Goal: Information Seeking & Learning: Learn about a topic

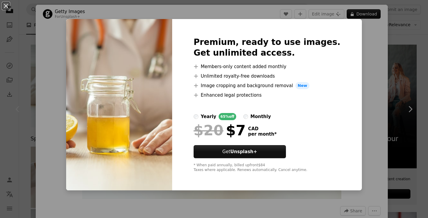
scroll to position [0, 523]
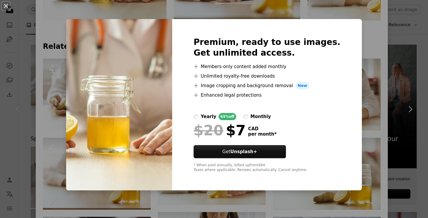
click at [351, 134] on div "An X shape Premium, ready to use images. Get unlimited access. A plus sign Memb…" at bounding box center [214, 109] width 428 height 218
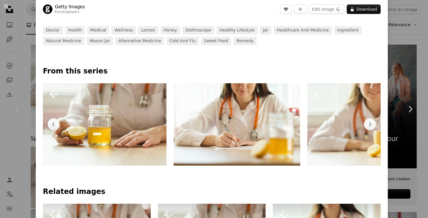
scroll to position [223, 0]
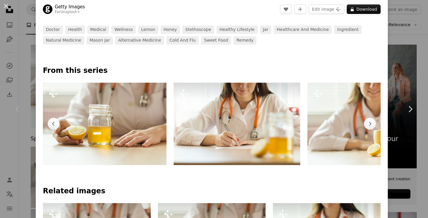
click at [234, 115] on img at bounding box center [237, 124] width 127 height 83
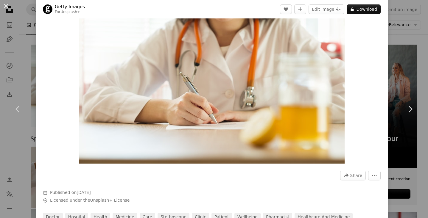
scroll to position [37, 0]
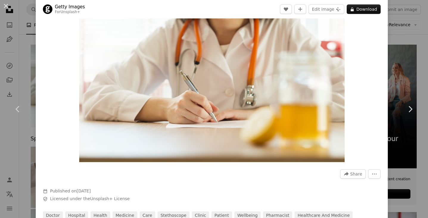
click at [52, 148] on div "Zoom in" at bounding box center [212, 75] width 352 height 179
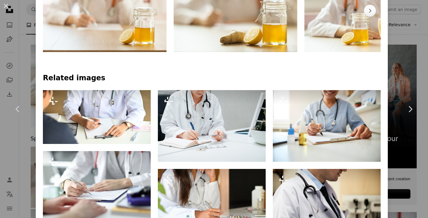
scroll to position [376, 0]
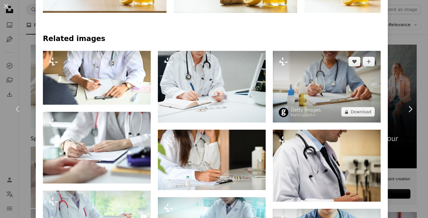
click at [302, 89] on img at bounding box center [327, 87] width 108 height 72
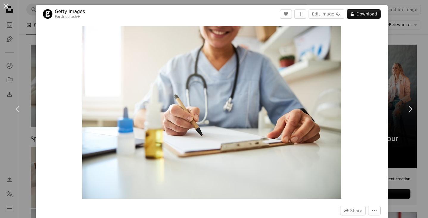
drag, startPoint x: 21, startPoint y: 65, endPoint x: 29, endPoint y: 74, distance: 11.9
click at [22, 65] on div "An X shape Chevron left Chevron right Getty Images For Unsplash+ A heart A plus…" at bounding box center [214, 109] width 428 height 218
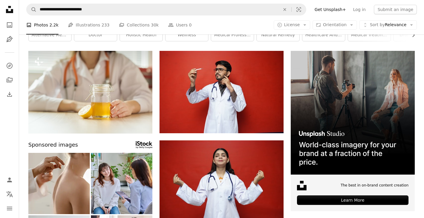
scroll to position [22, 0]
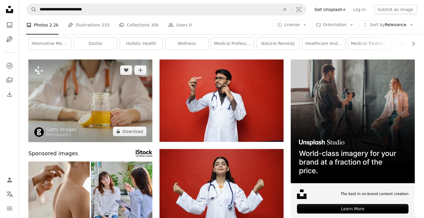
click at [80, 88] on img at bounding box center [90, 101] width 124 height 83
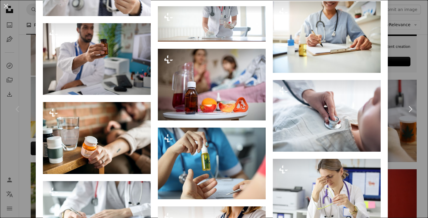
scroll to position [814, 0]
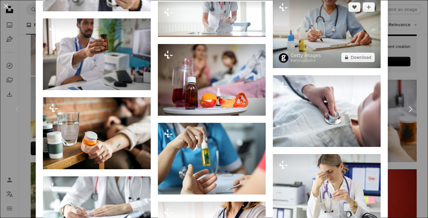
click at [332, 35] on img at bounding box center [327, 32] width 108 height 72
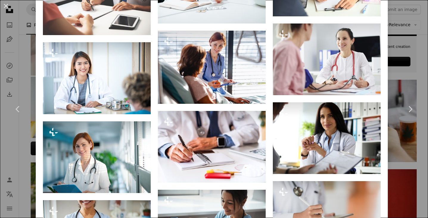
scroll to position [843, 0]
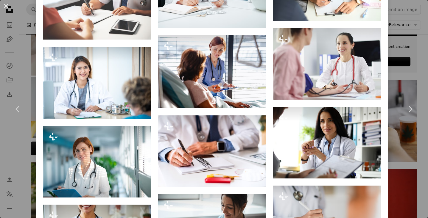
click at [27, 49] on div "An X shape Chevron left Chevron right Getty Images For Unsplash+ A heart A plus…" at bounding box center [214, 109] width 428 height 218
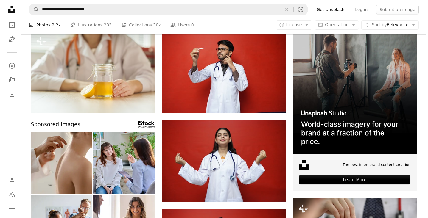
scroll to position [50, 0]
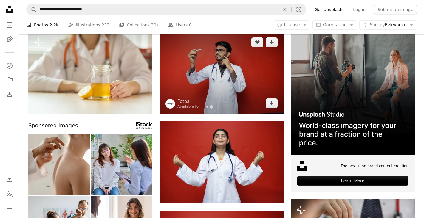
click at [223, 87] on img at bounding box center [221, 73] width 124 height 83
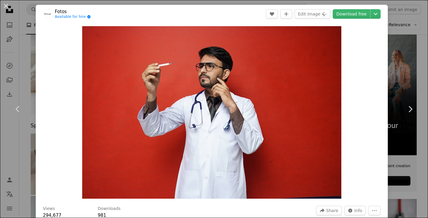
drag, startPoint x: 357, startPoint y: 41, endPoint x: 350, endPoint y: 37, distance: 7.6
click at [357, 41] on div "Zoom in" at bounding box center [212, 112] width 352 height 179
click at [25, 16] on div "An X shape Chevron left Chevron right Fotos Available for hire A checkmark insi…" at bounding box center [214, 109] width 428 height 218
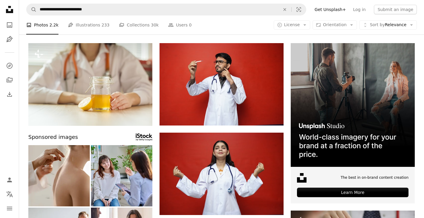
scroll to position [40, 0]
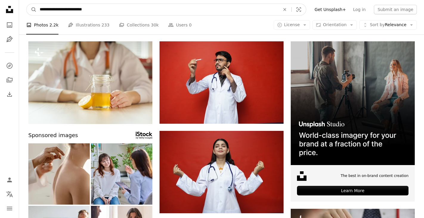
click at [115, 10] on input "**********" at bounding box center [157, 9] width 241 height 11
click at [115, 9] on input "**********" at bounding box center [157, 9] width 241 height 11
click at [116, 10] on input "**********" at bounding box center [157, 9] width 241 height 11
paste input "Find visuals sitewide"
type input "**********"
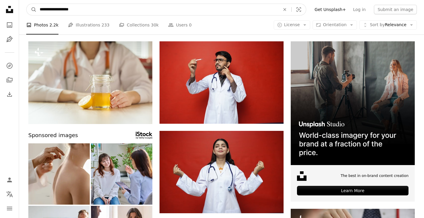
click at [27, 4] on button "A magnifying glass" at bounding box center [32, 9] width 10 height 11
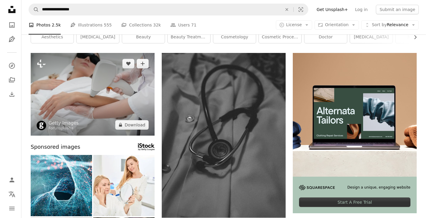
scroll to position [17, 0]
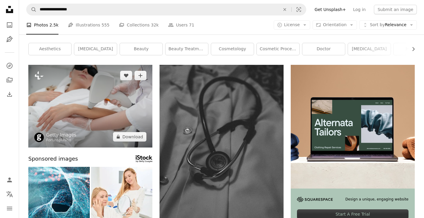
click at [119, 102] on img at bounding box center [90, 106] width 124 height 83
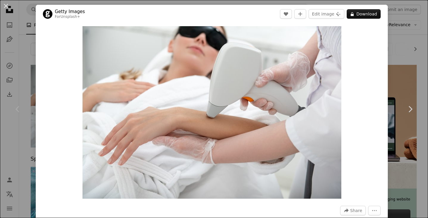
click at [33, 36] on div "An X shape Chevron left Chevron right Getty Images For Unsplash+ A heart A plus…" at bounding box center [214, 109] width 428 height 218
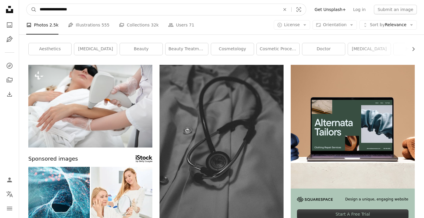
click at [86, 7] on input "**********" at bounding box center [157, 9] width 241 height 11
click at [86, 8] on input "**********" at bounding box center [157, 9] width 241 height 11
click at [87, 9] on input "**********" at bounding box center [157, 9] width 241 height 11
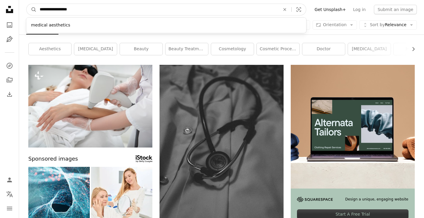
paste input "Find visuals sitewide"
type input "**********"
click at [27, 4] on button "A magnifying glass" at bounding box center [32, 9] width 10 height 11
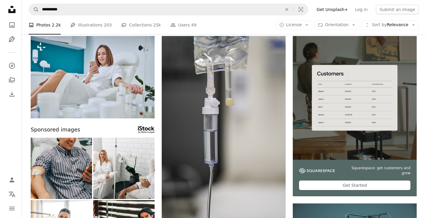
scroll to position [46, 0]
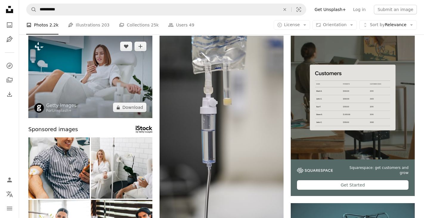
click at [97, 77] on img at bounding box center [90, 77] width 124 height 83
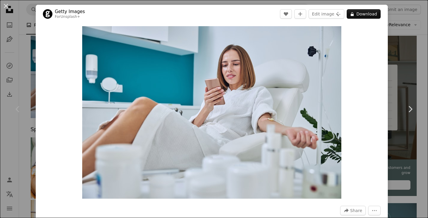
click at [399, 65] on div "An X shape Chevron left Chevron right Getty Images For Unsplash+ A heart A plus…" at bounding box center [214, 109] width 428 height 218
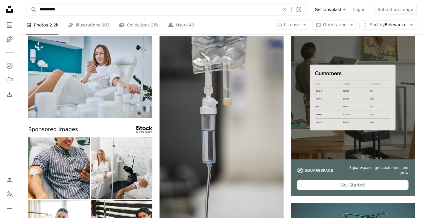
click at [74, 6] on input "**********" at bounding box center [157, 9] width 241 height 11
click at [73, 8] on input "**********" at bounding box center [157, 9] width 241 height 11
click at [74, 8] on input "**********" at bounding box center [157, 9] width 241 height 11
type input "*"
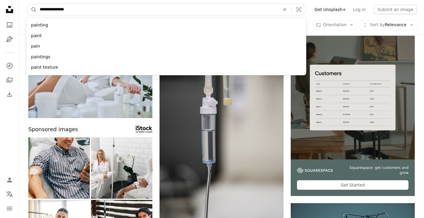
type input "**********"
click at [27, 4] on button "A magnifying glass" at bounding box center [32, 9] width 10 height 11
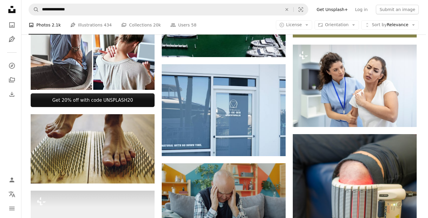
scroll to position [204, 0]
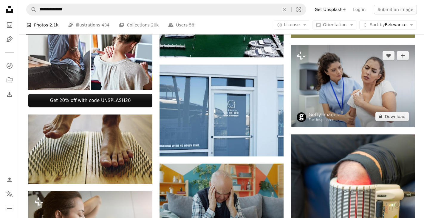
click at [374, 89] on img at bounding box center [352, 86] width 124 height 83
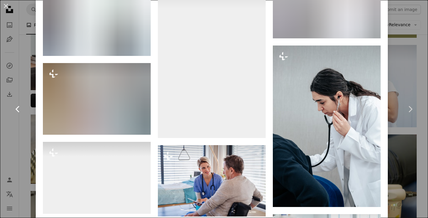
scroll to position [2467, 0]
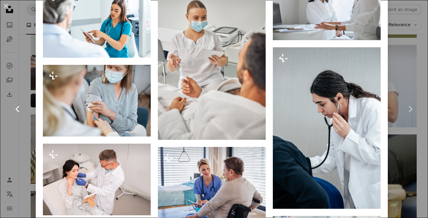
click at [25, 98] on link "Chevron left" at bounding box center [18, 109] width 36 height 57
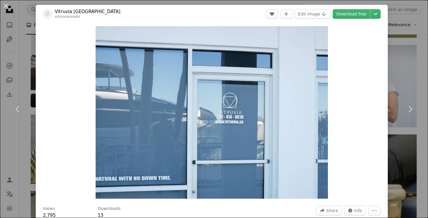
click at [25, 59] on div "An X shape Chevron left Chevron right Vitruvia [GEOGRAPHIC_DATA] vitruviamiami …" at bounding box center [214, 109] width 428 height 218
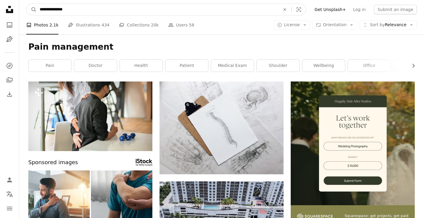
click at [102, 11] on input "**********" at bounding box center [157, 9] width 241 height 11
type input "**********"
click at [27, 4] on button "A magnifying glass" at bounding box center [32, 9] width 10 height 11
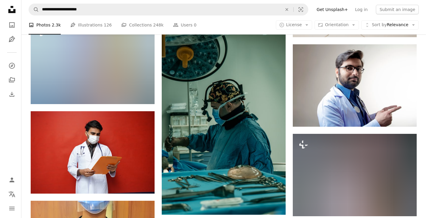
scroll to position [735, 0]
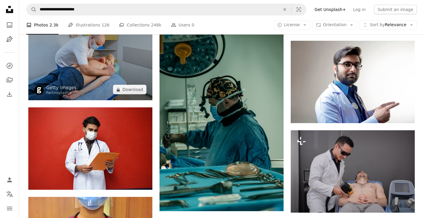
click at [113, 72] on img at bounding box center [90, 59] width 124 height 83
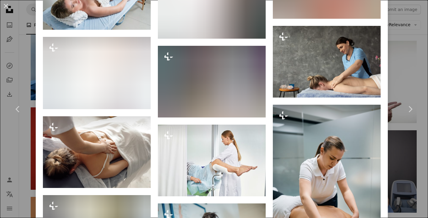
scroll to position [1044, 0]
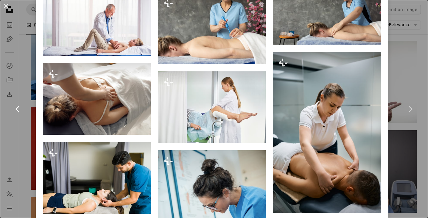
click at [30, 122] on link "Chevron left" at bounding box center [18, 109] width 36 height 57
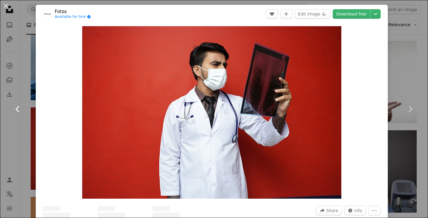
click at [26, 122] on link "Chevron left" at bounding box center [18, 109] width 36 height 57
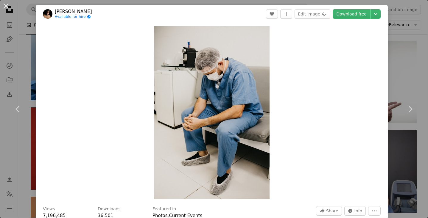
click at [26, 41] on div "An X shape Chevron left Chevron right [PERSON_NAME] Available for hire A checkm…" at bounding box center [214, 109] width 428 height 218
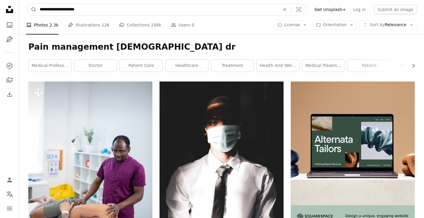
drag, startPoint x: 91, startPoint y: 9, endPoint x: 74, endPoint y: 11, distance: 16.8
click at [75, 9] on input "**********" at bounding box center [157, 9] width 241 height 11
type input "**********"
click at [27, 4] on button "A magnifying glass" at bounding box center [32, 9] width 10 height 11
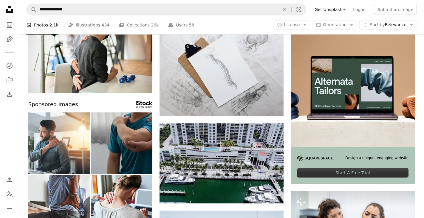
scroll to position [58, 0]
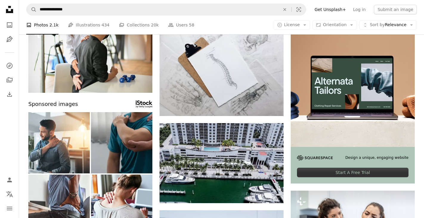
click at [138, 137] on img at bounding box center [121, 142] width 61 height 61
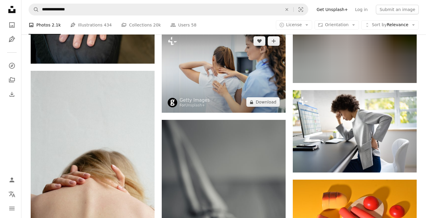
scroll to position [542, 0]
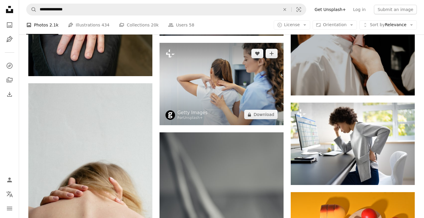
drag, startPoint x: 234, startPoint y: 88, endPoint x: 231, endPoint y: 87, distance: 3.3
click at [235, 88] on img at bounding box center [221, 84] width 124 height 83
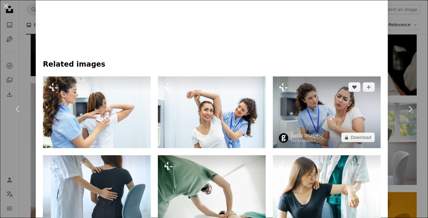
scroll to position [354, 0]
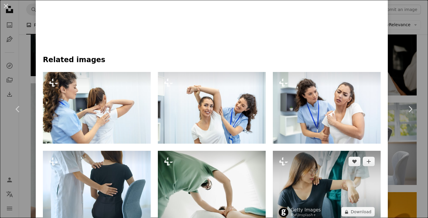
click at [323, 169] on img at bounding box center [327, 187] width 108 height 72
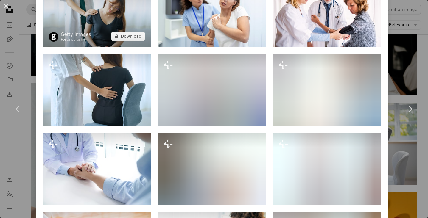
scroll to position [429, 0]
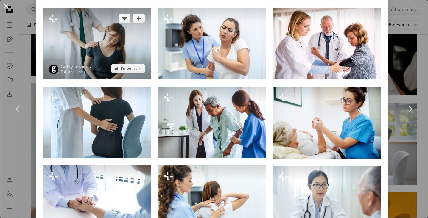
click at [107, 41] on img at bounding box center [97, 44] width 108 height 72
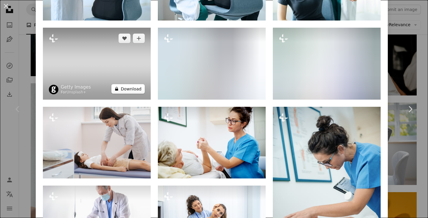
scroll to position [481, 0]
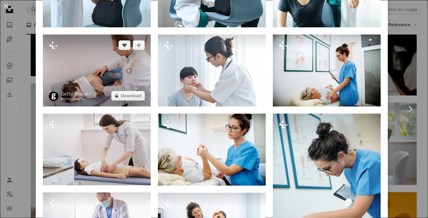
click at [124, 59] on img at bounding box center [97, 71] width 108 height 72
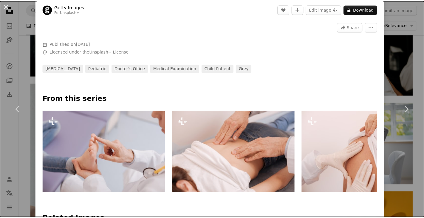
scroll to position [183, 0]
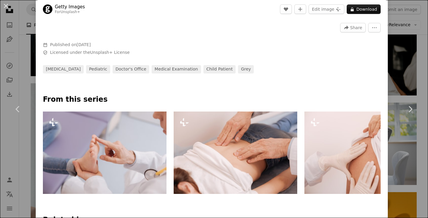
click at [24, 28] on div "An X shape Chevron left Chevron right Getty Images For Unsplash+ A heart A plus…" at bounding box center [214, 109] width 428 height 218
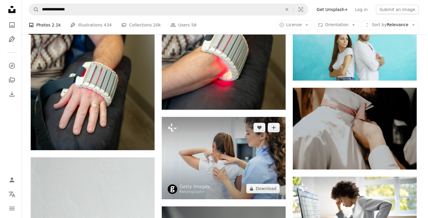
scroll to position [516, 0]
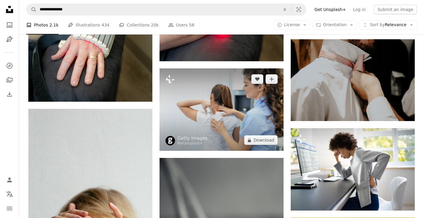
click at [259, 126] on img at bounding box center [221, 110] width 124 height 83
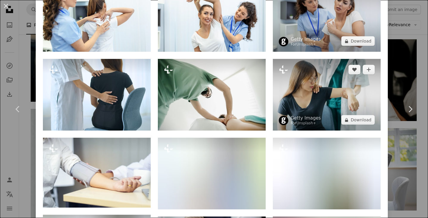
scroll to position [480, 0]
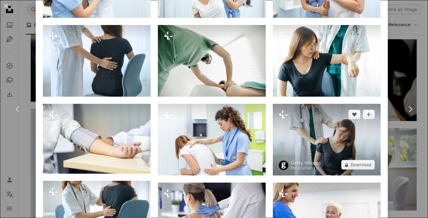
click at [316, 121] on img at bounding box center [327, 140] width 108 height 72
